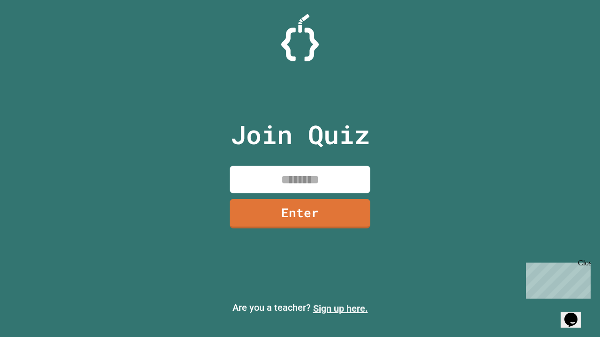
click at [340, 309] on link "Sign up here." at bounding box center [340, 308] width 55 height 11
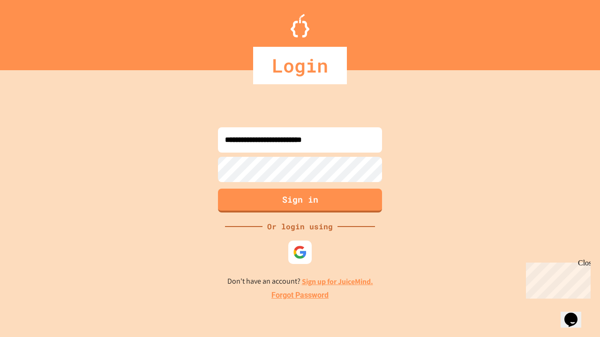
type input "**********"
